Goal: Information Seeking & Learning: Learn about a topic

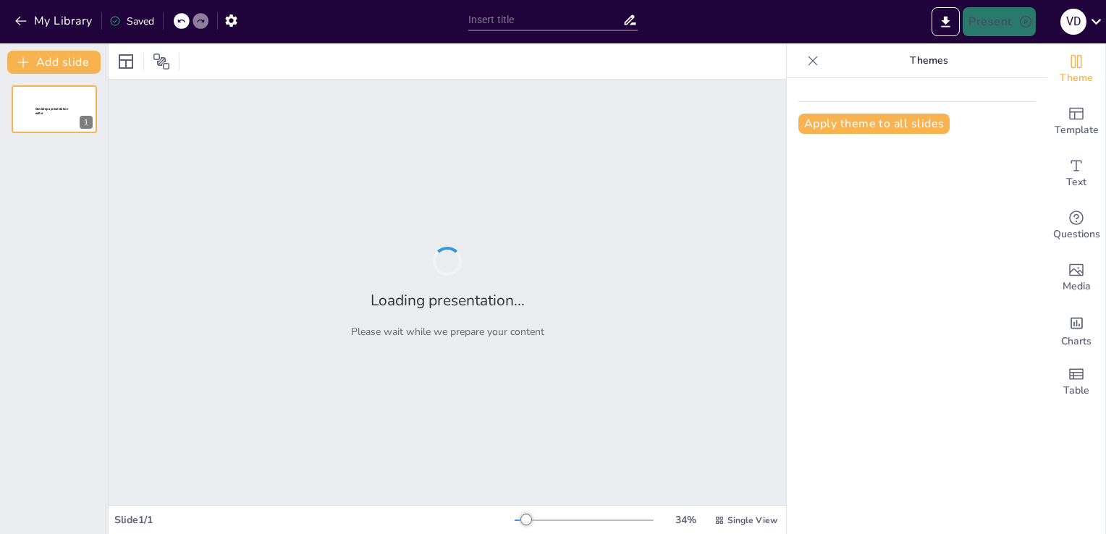
type input "Exploring Dynamic Itemset Counting: Methodologies and Applications"
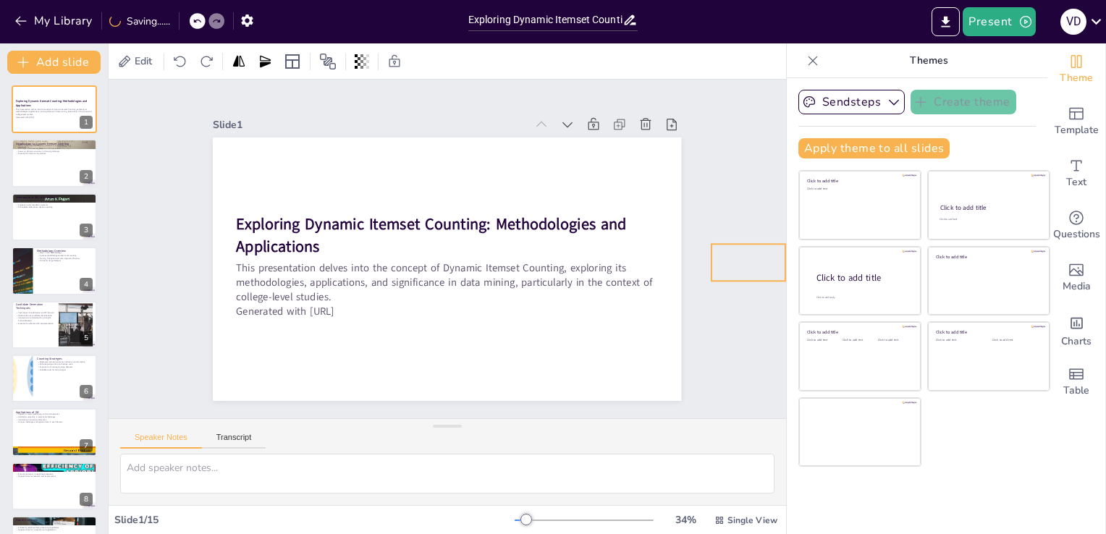
drag, startPoint x: 641, startPoint y: 358, endPoint x: 751, endPoint y: 245, distance: 158.2
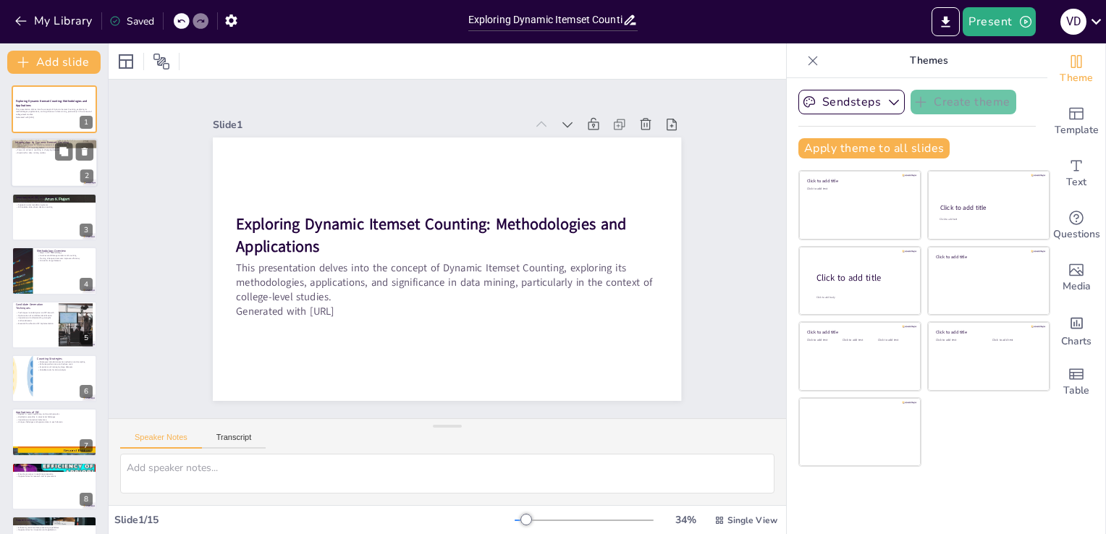
click at [33, 162] on div at bounding box center [54, 163] width 87 height 49
checkbox input "true"
type textarea "Loremips do s ametconsect adipis el sedd eiusmodt. INC utlabo etd mag aliquaeni…"
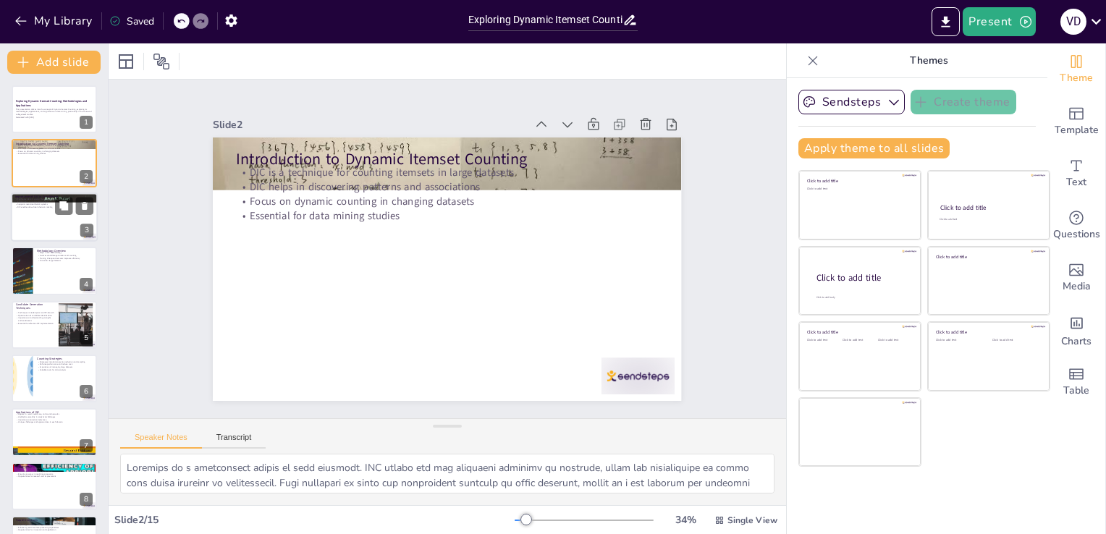
click at [28, 208] on div at bounding box center [54, 217] width 87 height 49
checkbox input "true"
type textarea "Identifying frequent itemsets is a core function of DIC, enabling analysts to u…"
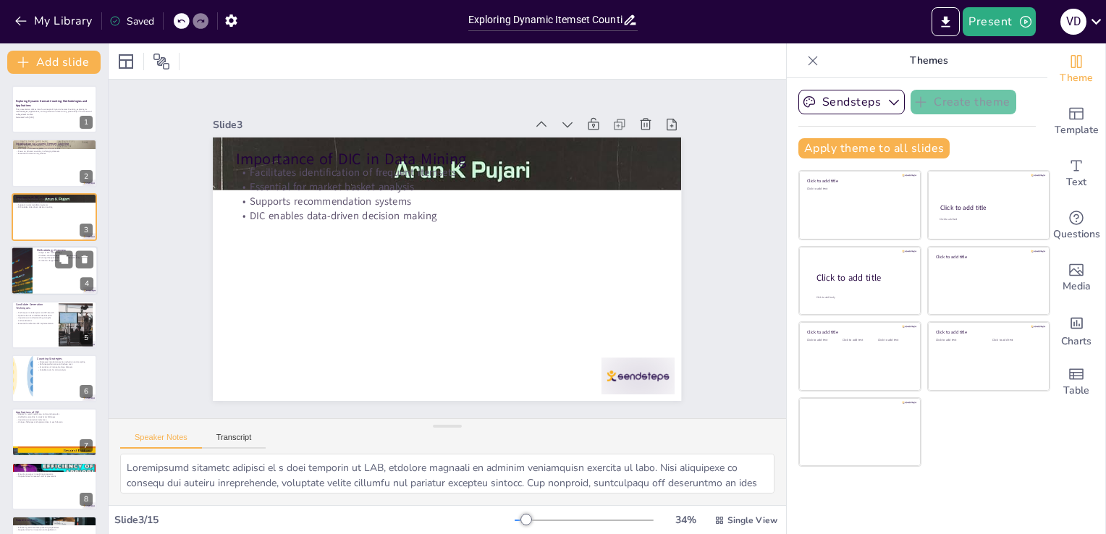
click at [30, 268] on div at bounding box center [22, 270] width 74 height 49
checkbox input "true"
type textarea "Lor ipsumdolors am CON ad elitseddoe temp incid utlab, etdolo ma aliqua eni adm…"
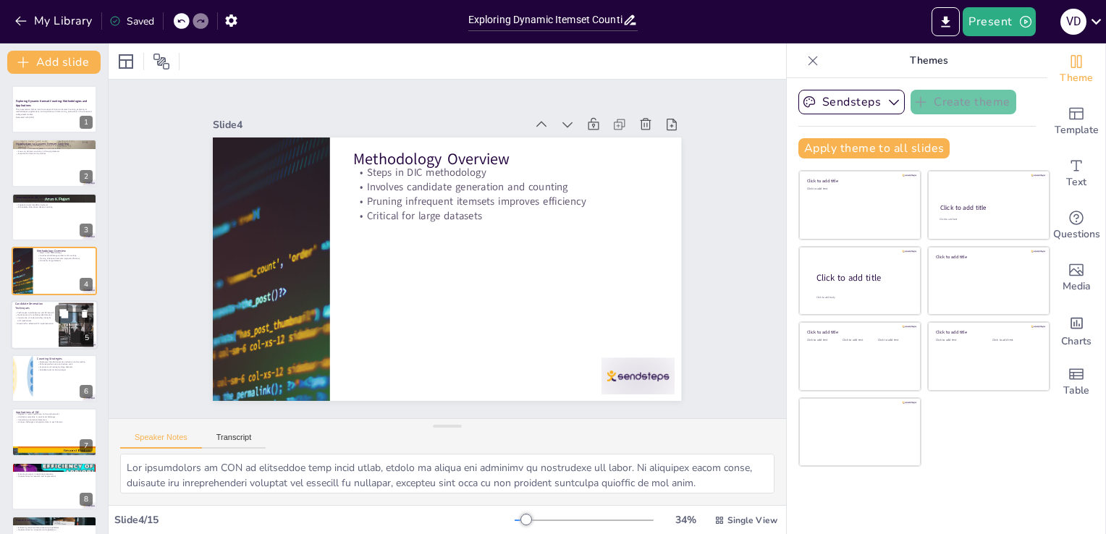
click at [27, 320] on p "Importance of understanding strengths and weaknesses" at bounding box center [34, 318] width 39 height 5
checkbox input "true"
type textarea "Familiarity with techniques like Apriori and FP-Growth is crucial for students …"
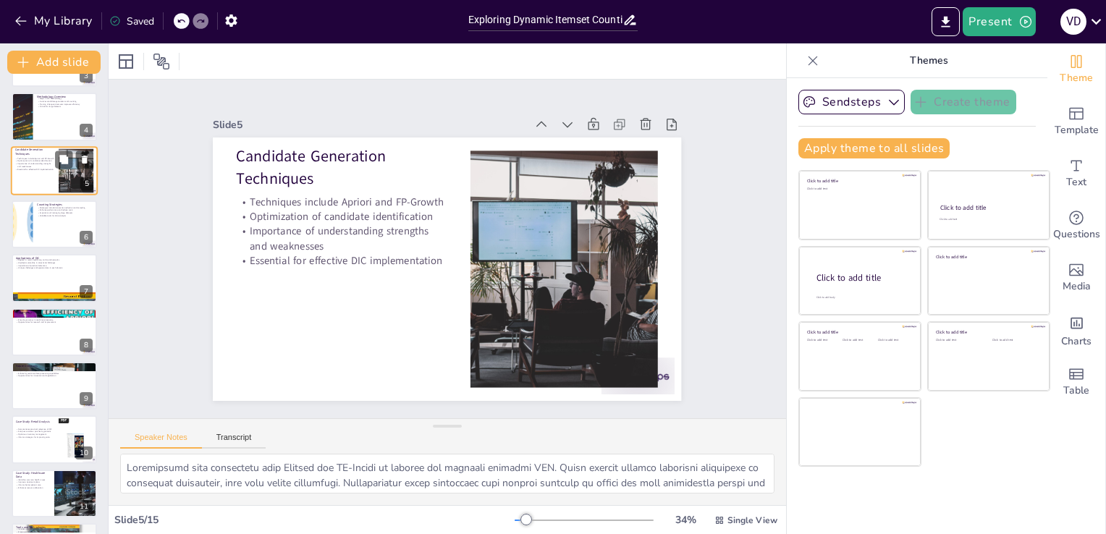
click at [27, 321] on p "Opportunities for research and improvement" at bounding box center [54, 322] width 77 height 3
checkbox input "true"
type textarea "Handling dynamic data is a significant challenge in DIC, as datasets are often …"
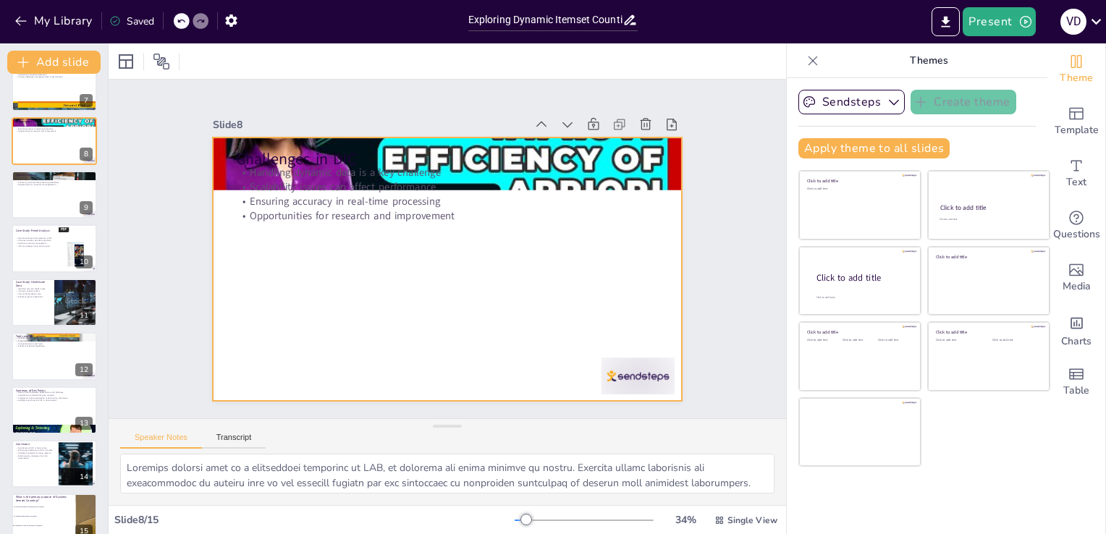
scroll to position [364, 0]
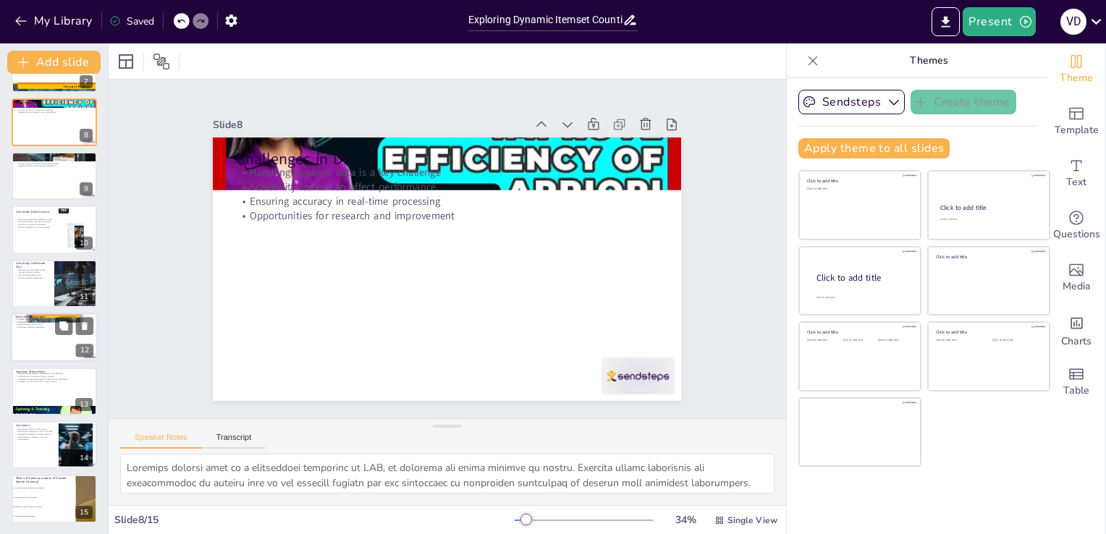
click at [25, 324] on p "Unique features of each tool" at bounding box center [54, 325] width 78 height 3
checkbox input "true"
type textarea "Familiarity with tools such as data mining software and programming languages i…"
checkbox input "true"
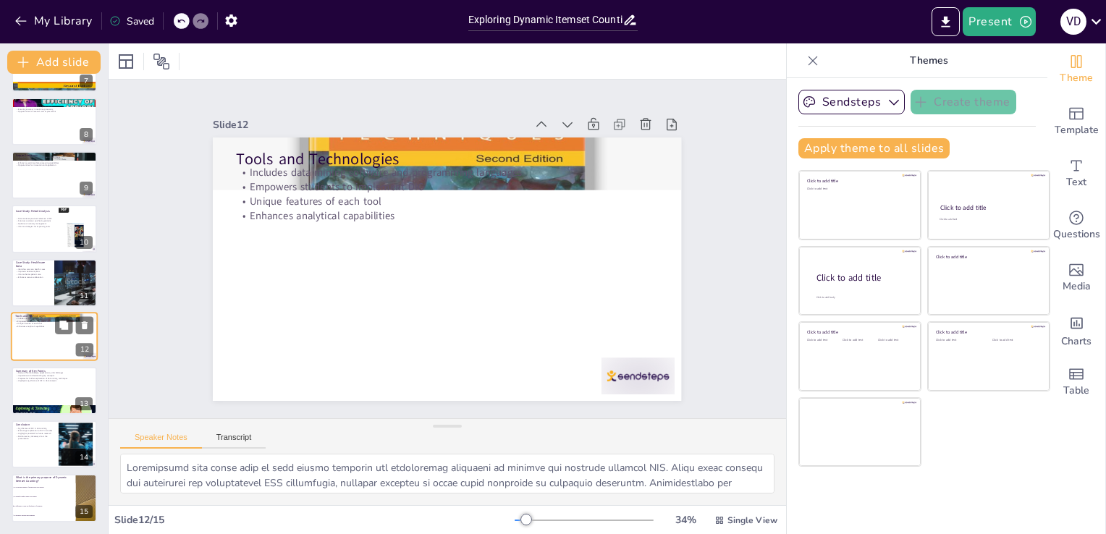
checkbox input "true"
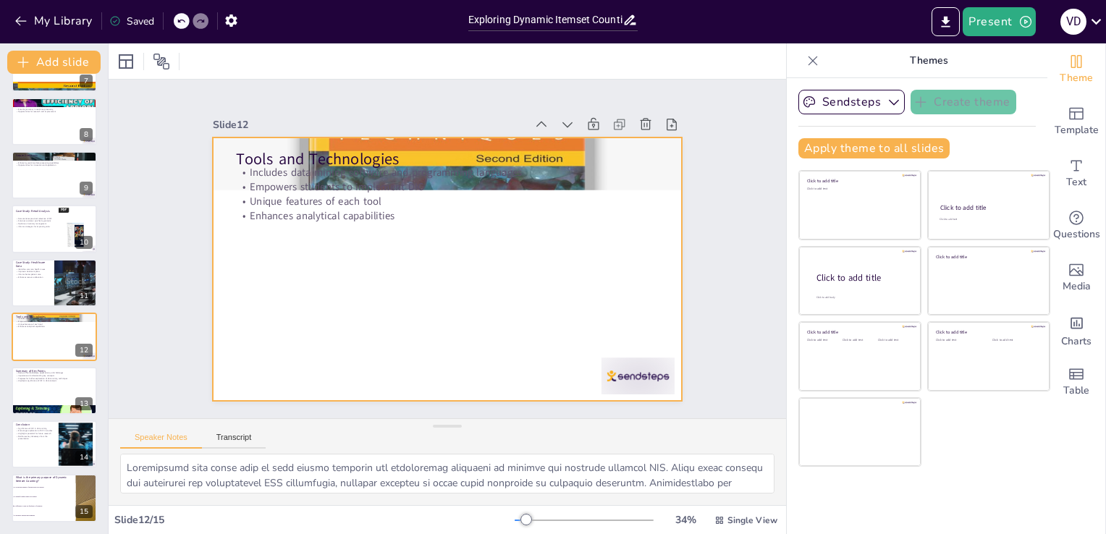
checkbox input "true"
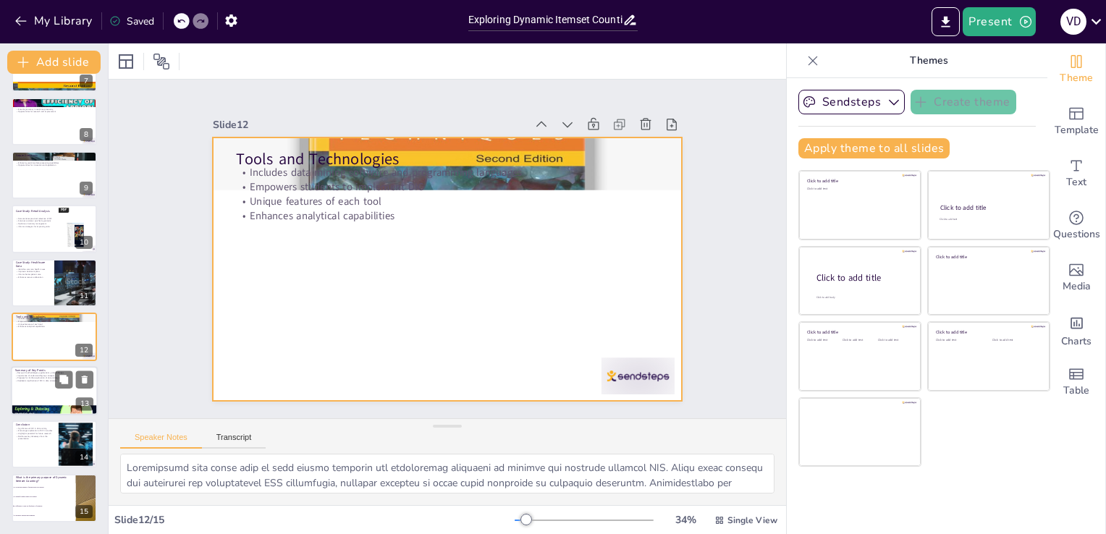
checkbox input "true"
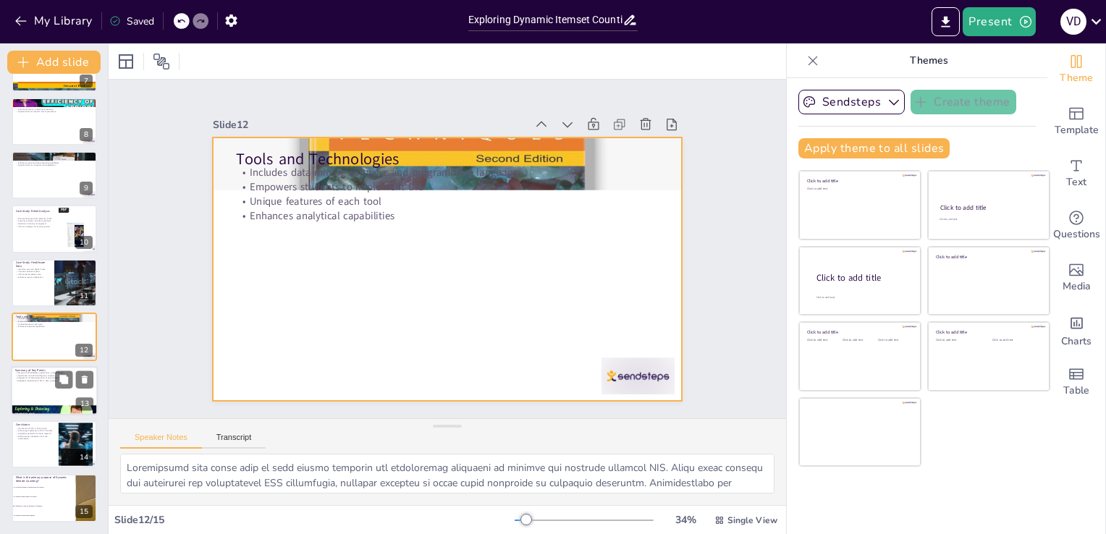
checkbox input "true"
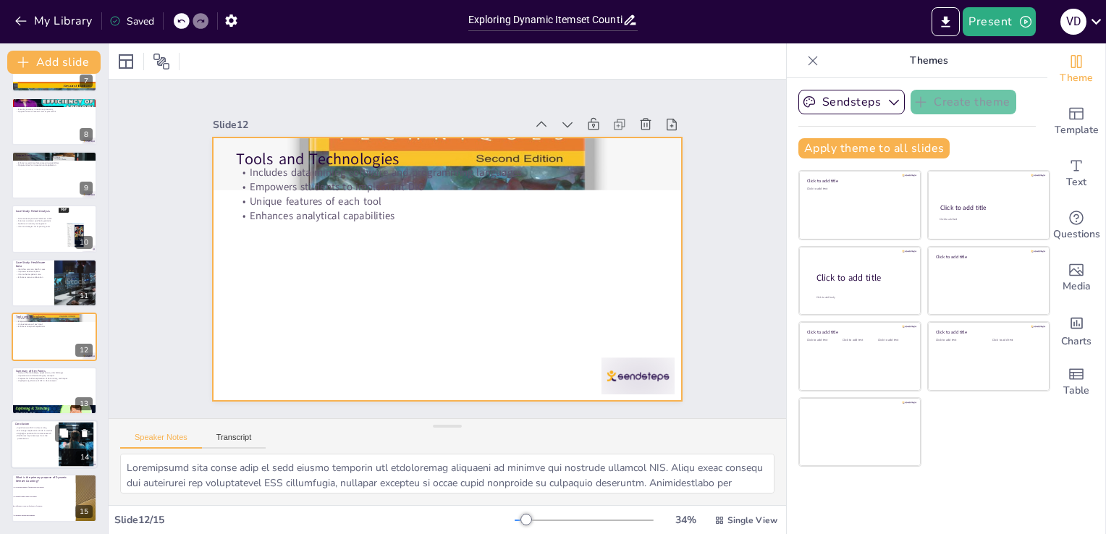
checkbox input "true"
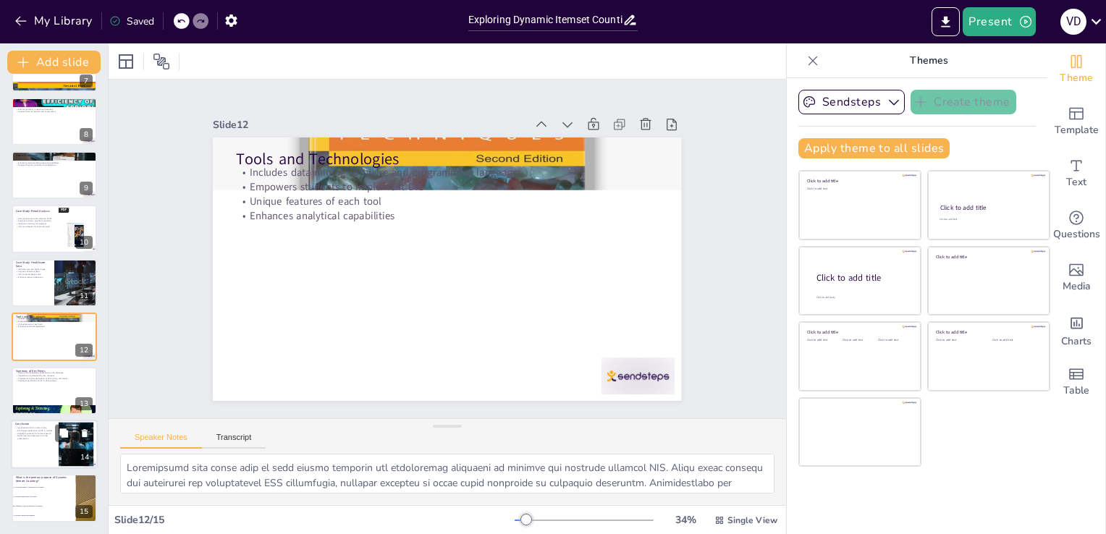
checkbox input "true"
click at [36, 442] on div at bounding box center [54, 444] width 87 height 49
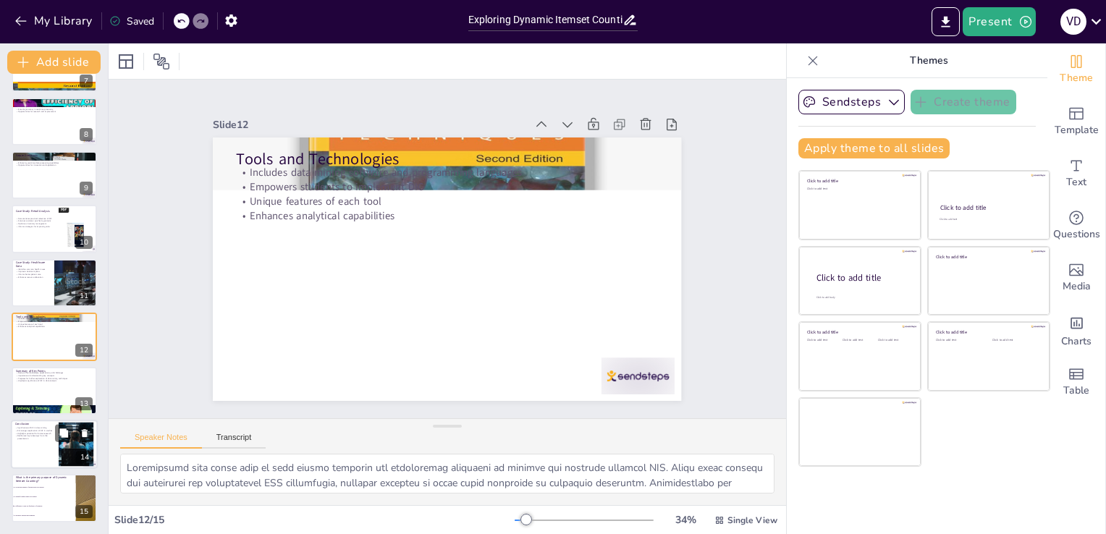
checkbox input "true"
type textarea "Emphasizing the significance of DIC in data mining reinforces its value as a cr…"
checkbox input "true"
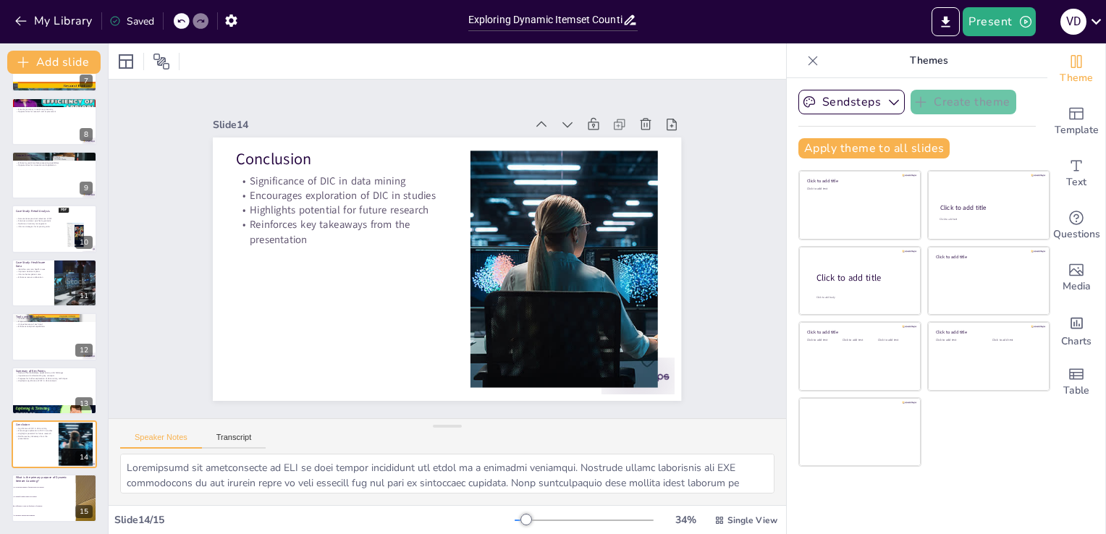
checkbox input "true"
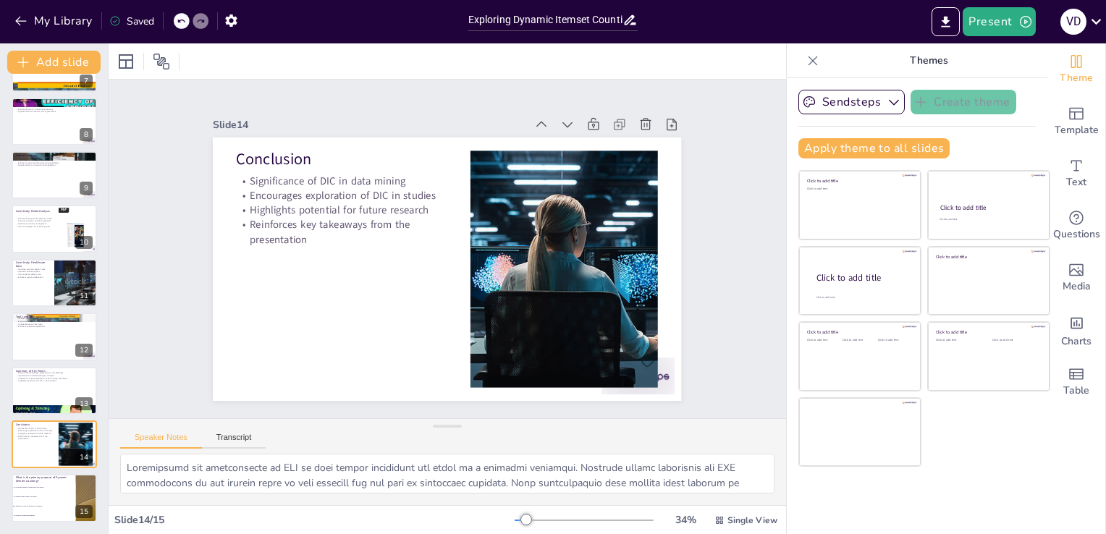
checkbox input "true"
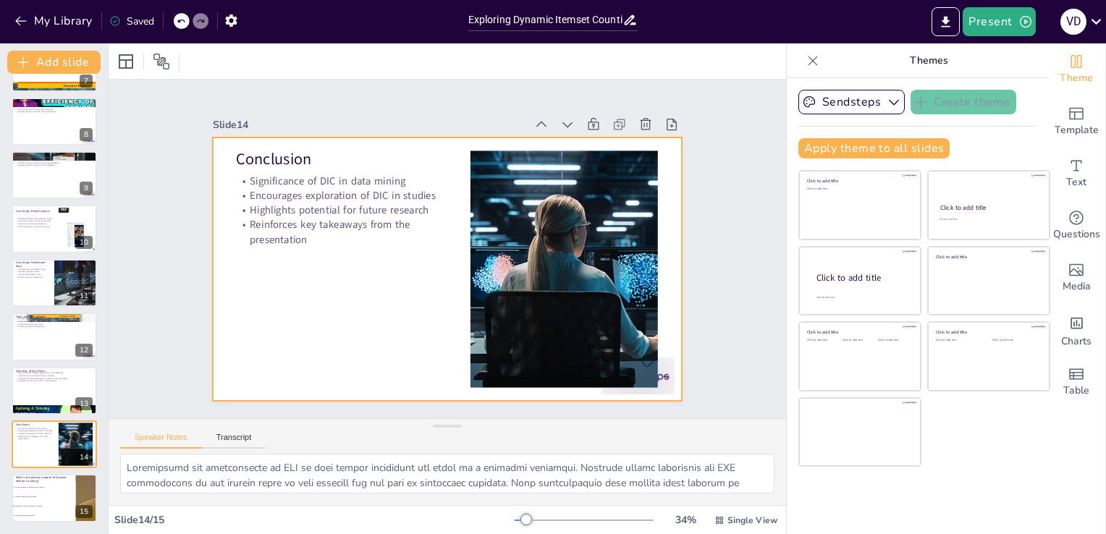
checkbox input "true"
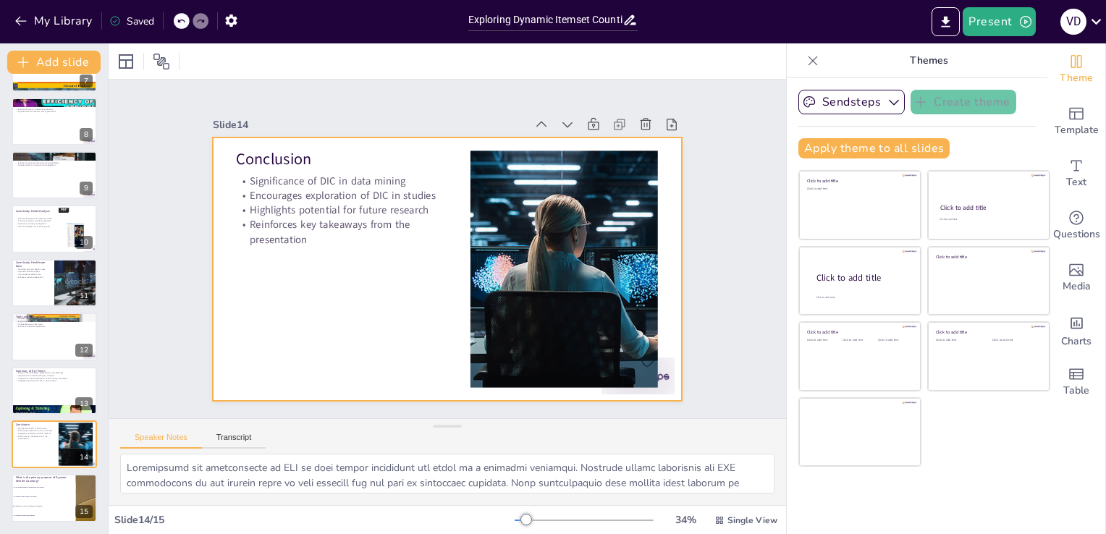
checkbox input "true"
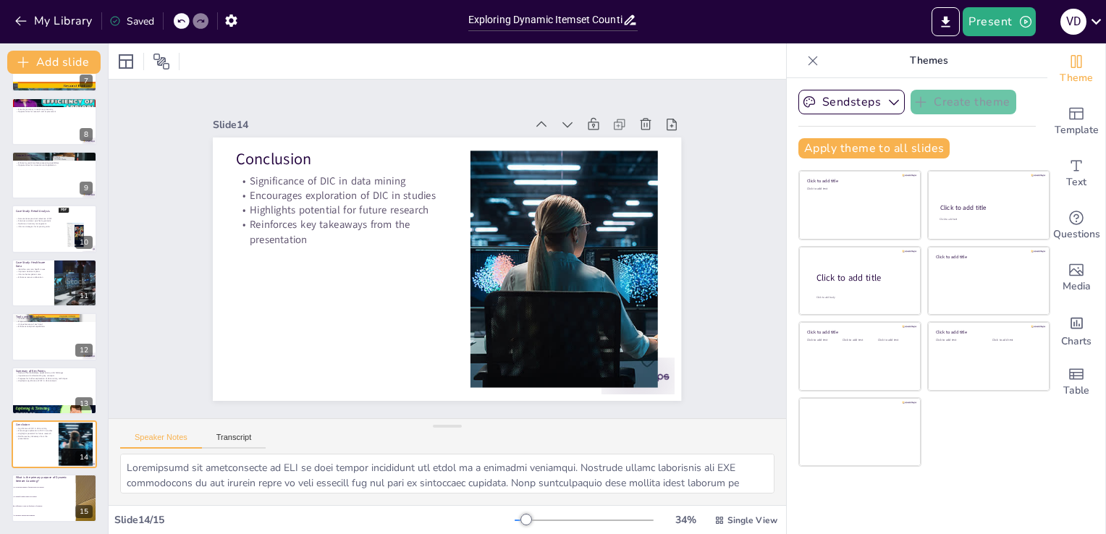
checkbox input "true"
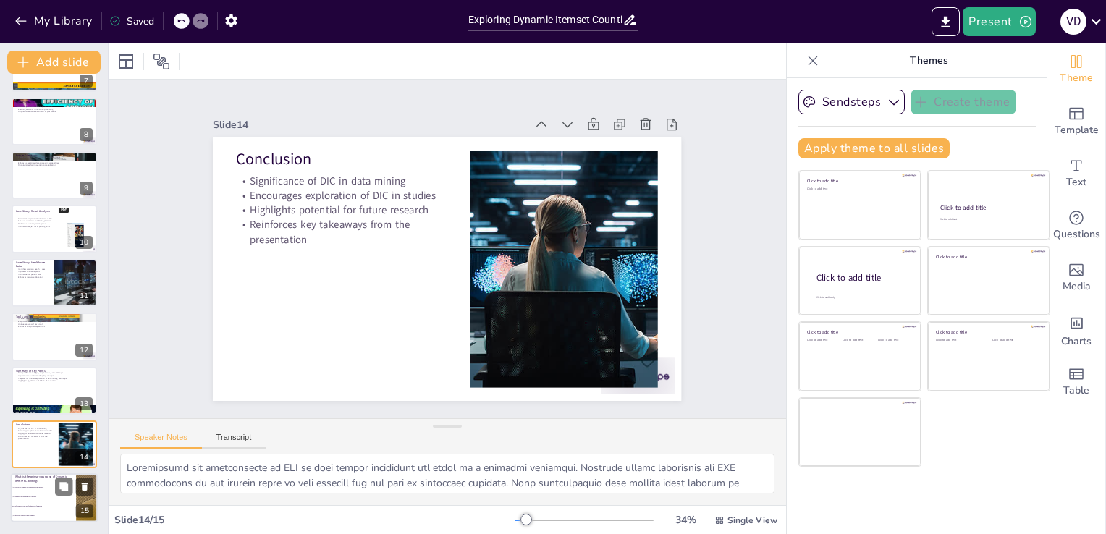
checkbox input "true"
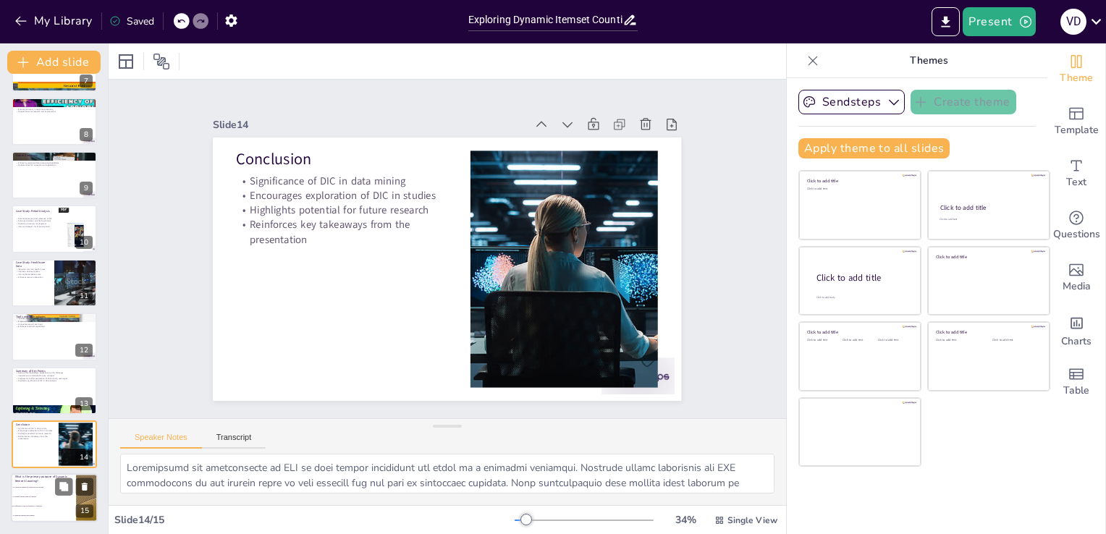
click at [47, 512] on li "To generate random data samples" at bounding box center [43, 516] width 65 height 9
checkbox input "true"
type textarea "The correct answer is "To efficiently count the frequency of itemsets." This is…"
checkbox input "true"
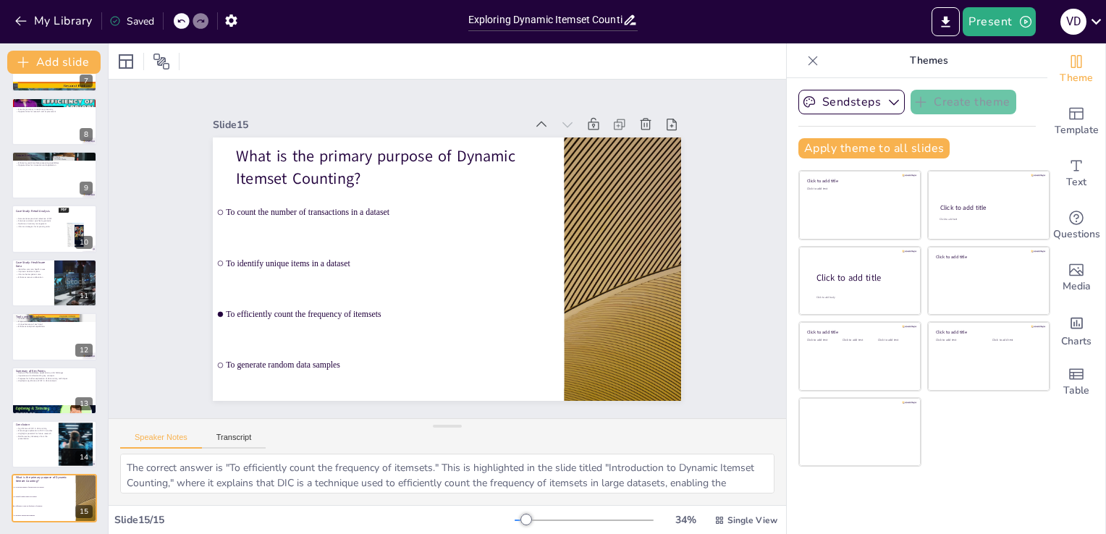
checkbox input "true"
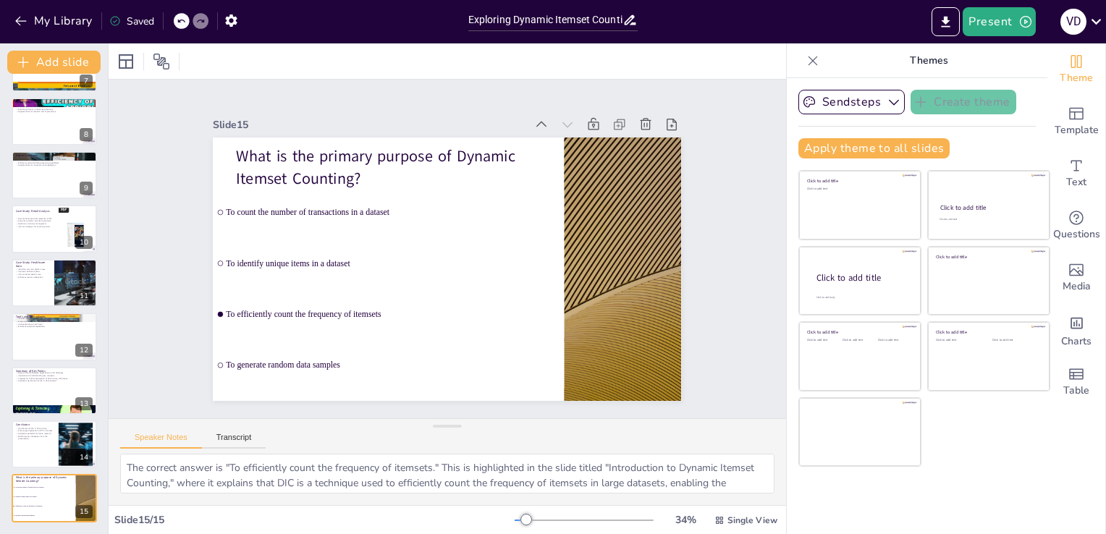
checkbox input "true"
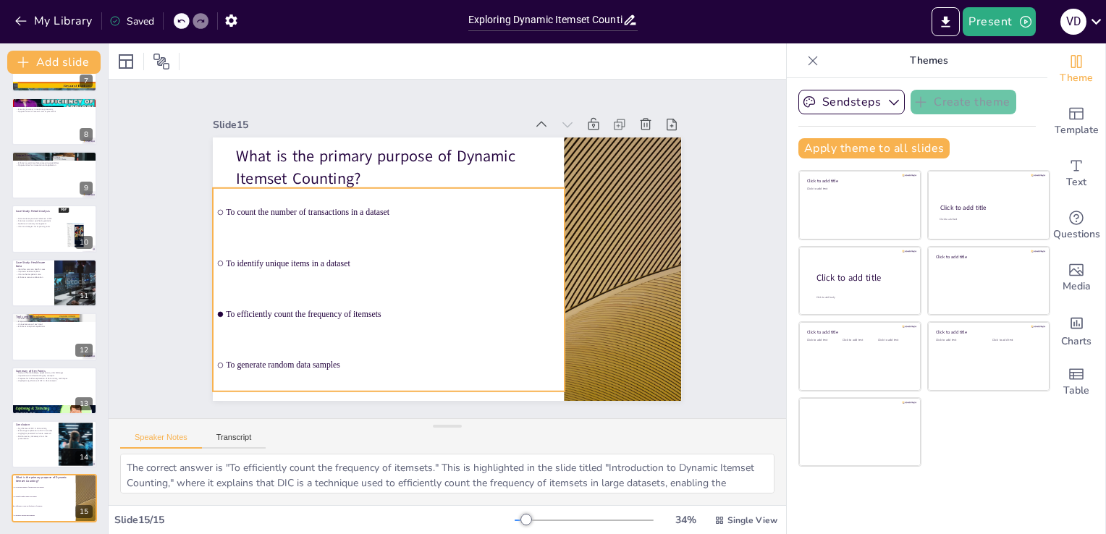
checkbox input "true"
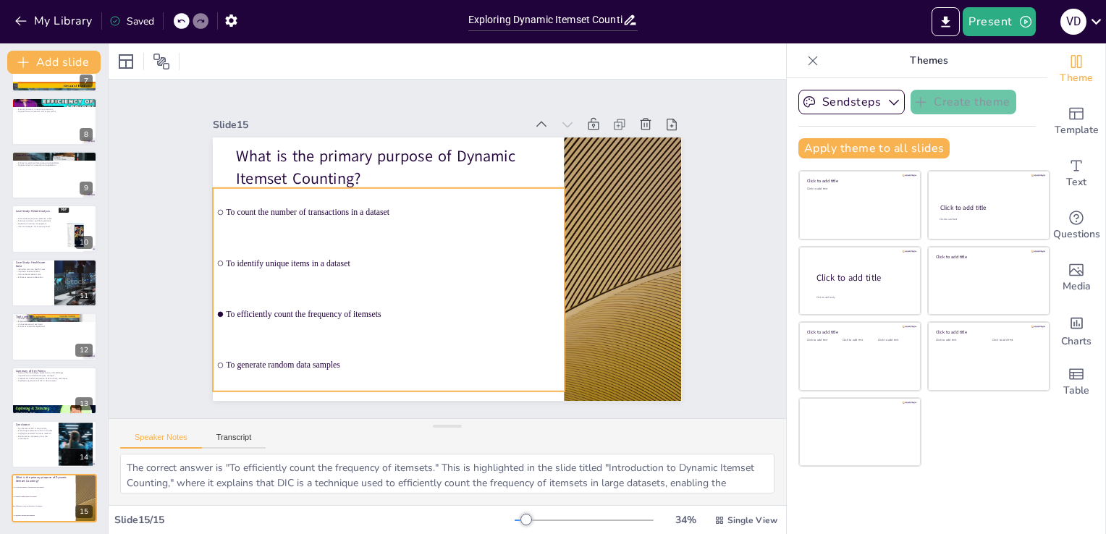
checkbox input "true"
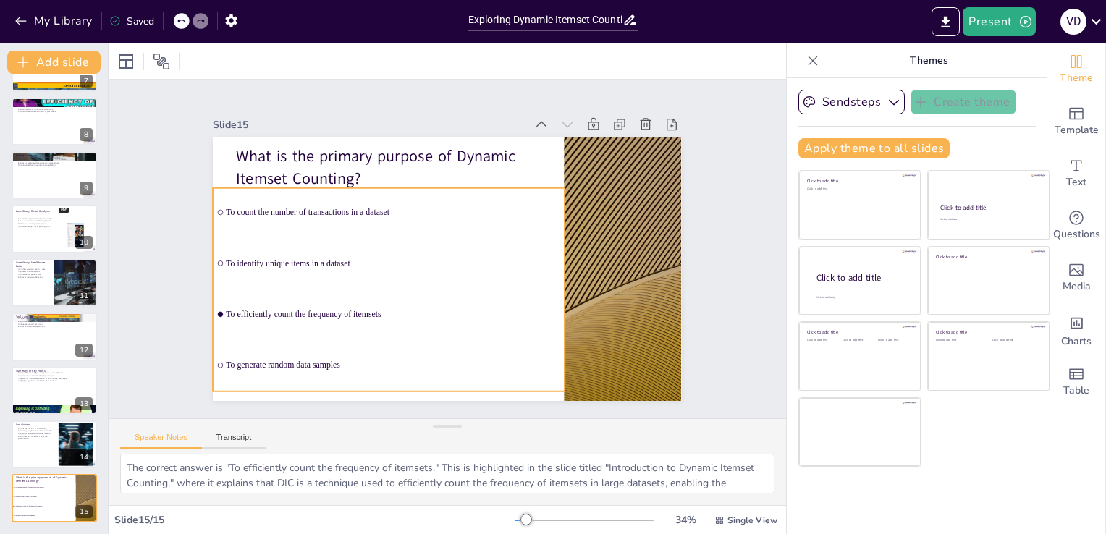
checkbox input "true"
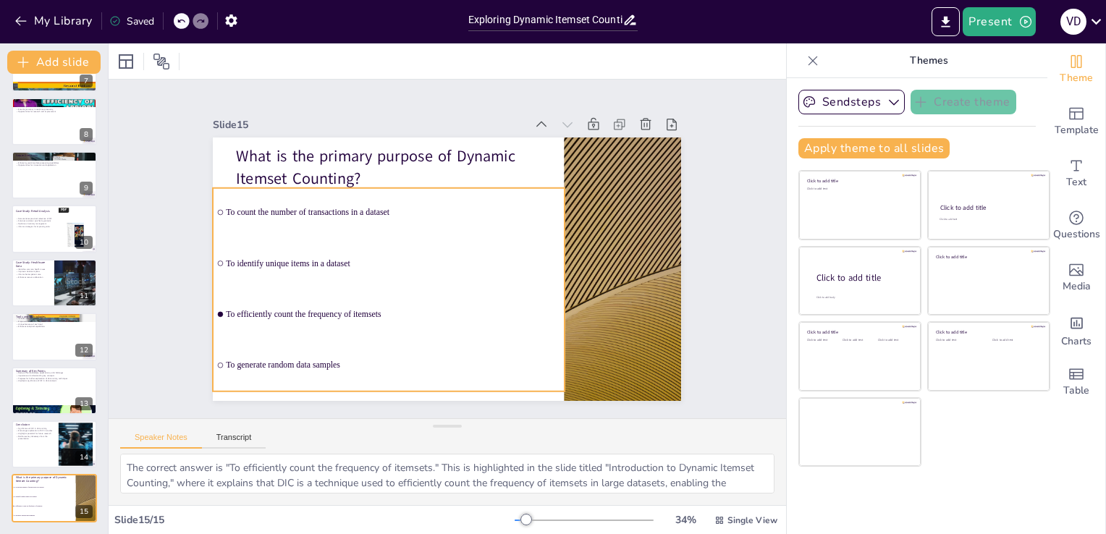
checkbox input "true"
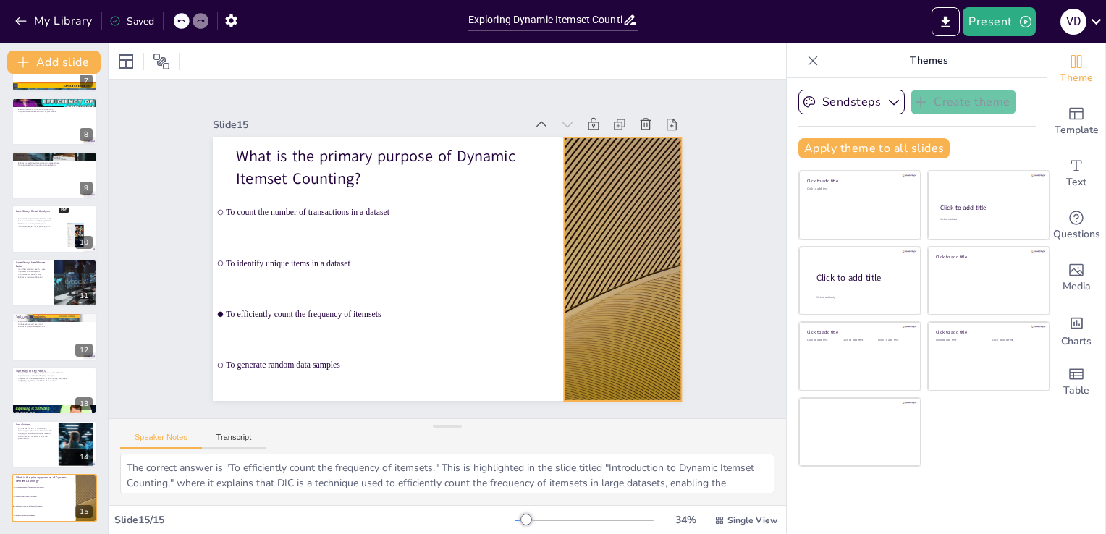
checkbox input "true"
